Goal: Task Accomplishment & Management: Manage account settings

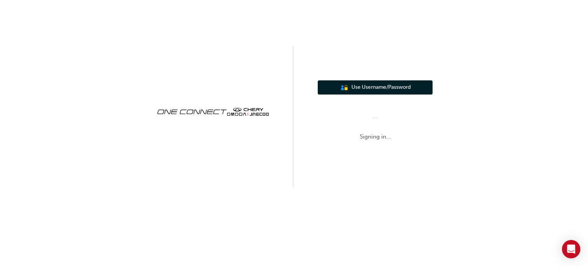
click at [374, 87] on span "Use Username/Password" at bounding box center [381, 87] width 59 height 9
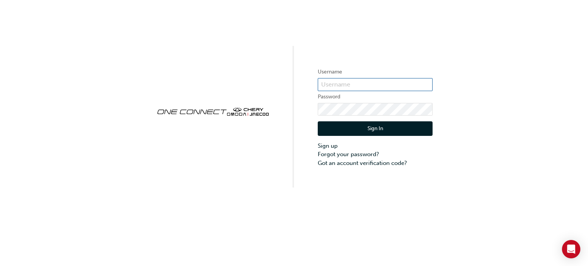
click at [367, 84] on input "text" at bounding box center [375, 84] width 115 height 13
type input "[EMAIL_ADDRESS][DOMAIN_NAME]"
click button "Sign In" at bounding box center [375, 128] width 115 height 15
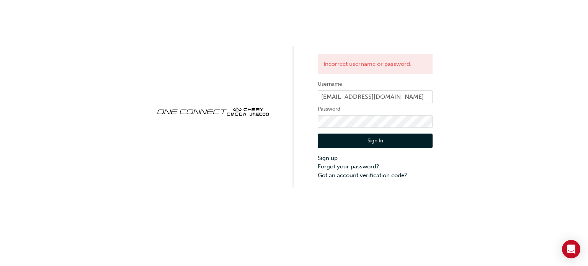
click at [348, 165] on link "Forgot your password?" at bounding box center [375, 166] width 115 height 9
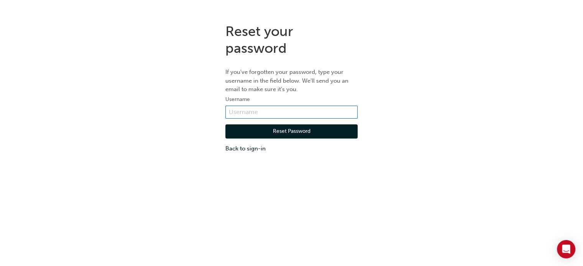
click at [297, 110] on input "text" at bounding box center [291, 112] width 132 height 13
type input "[EMAIL_ADDRESS][DOMAIN_NAME]"
click at [298, 127] on button "Reset Password" at bounding box center [291, 132] width 132 height 15
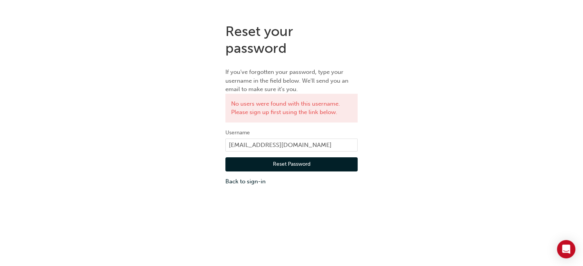
click at [394, 32] on div "Reset your password If you've forgotten your password, type your username in th…" at bounding box center [291, 104] width 583 height 175
